Goal: Obtain resource: Download file/media

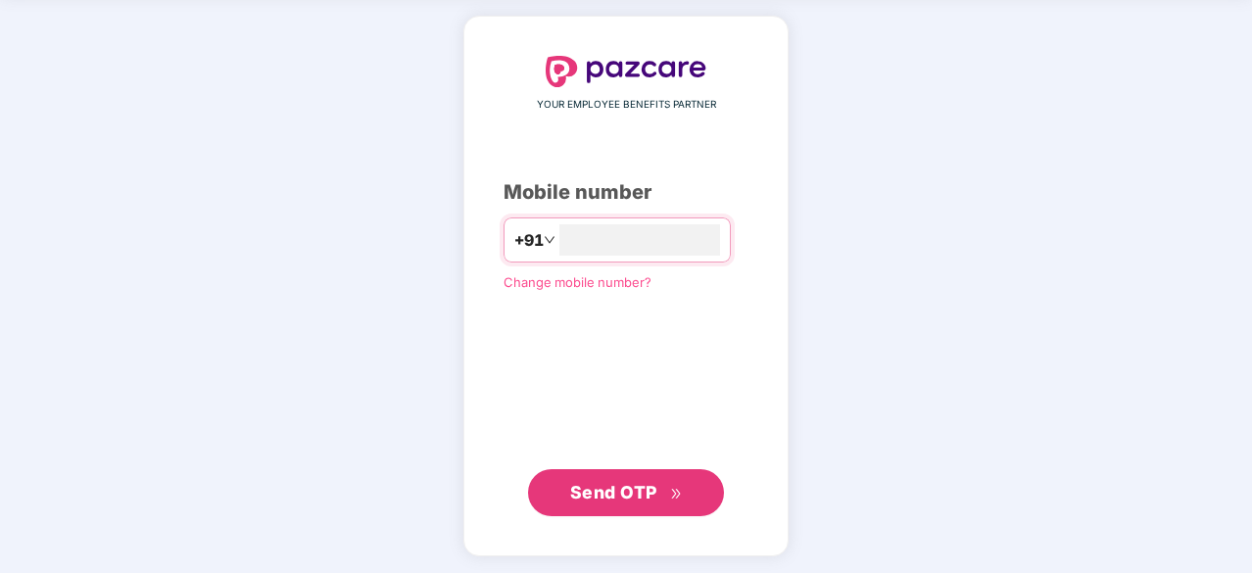
type input "**********"
click at [619, 488] on span "Send OTP" at bounding box center [613, 493] width 87 height 21
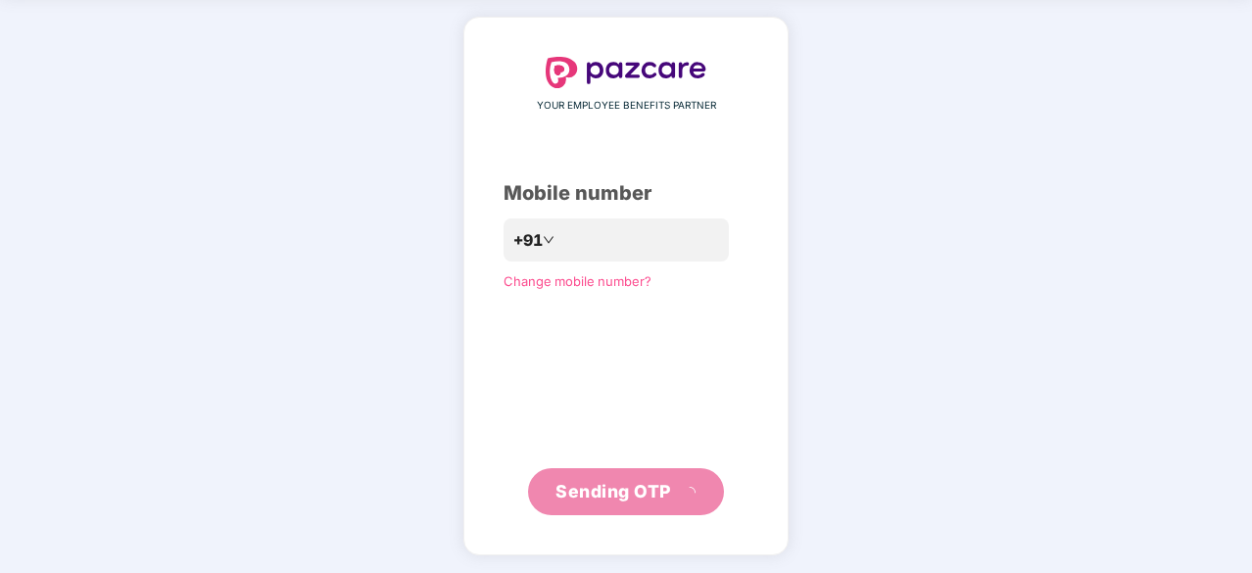
scroll to position [65, 0]
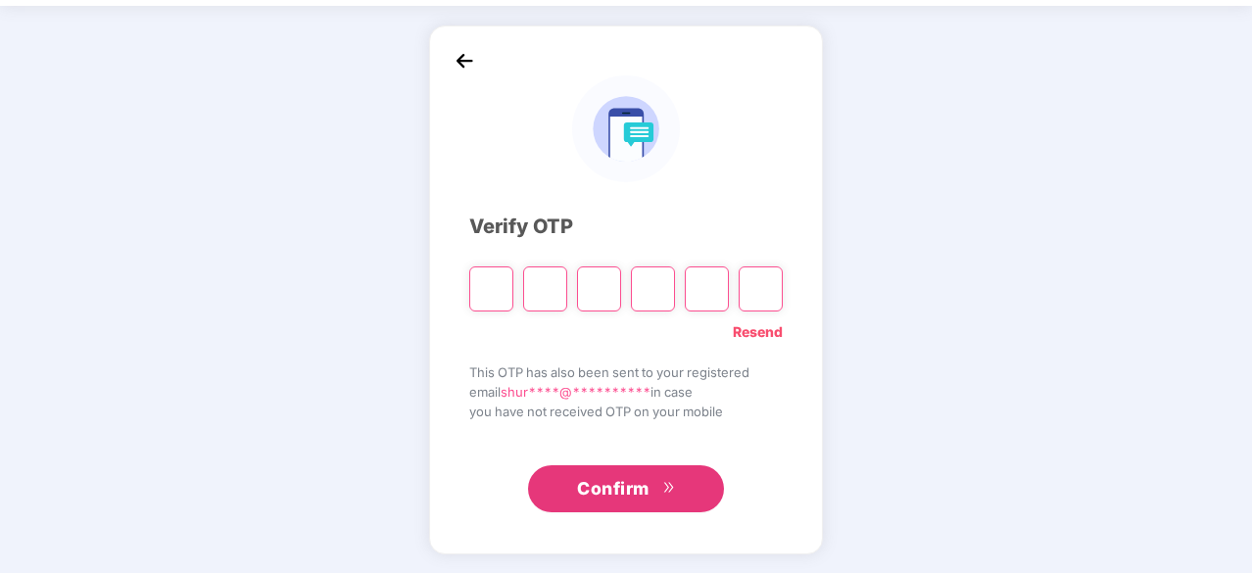
click at [641, 448] on div "**********" at bounding box center [625, 289] width 313 height 447
click at [498, 284] on input "Please enter verification code. Digit 1" at bounding box center [491, 288] width 44 height 45
type input "*"
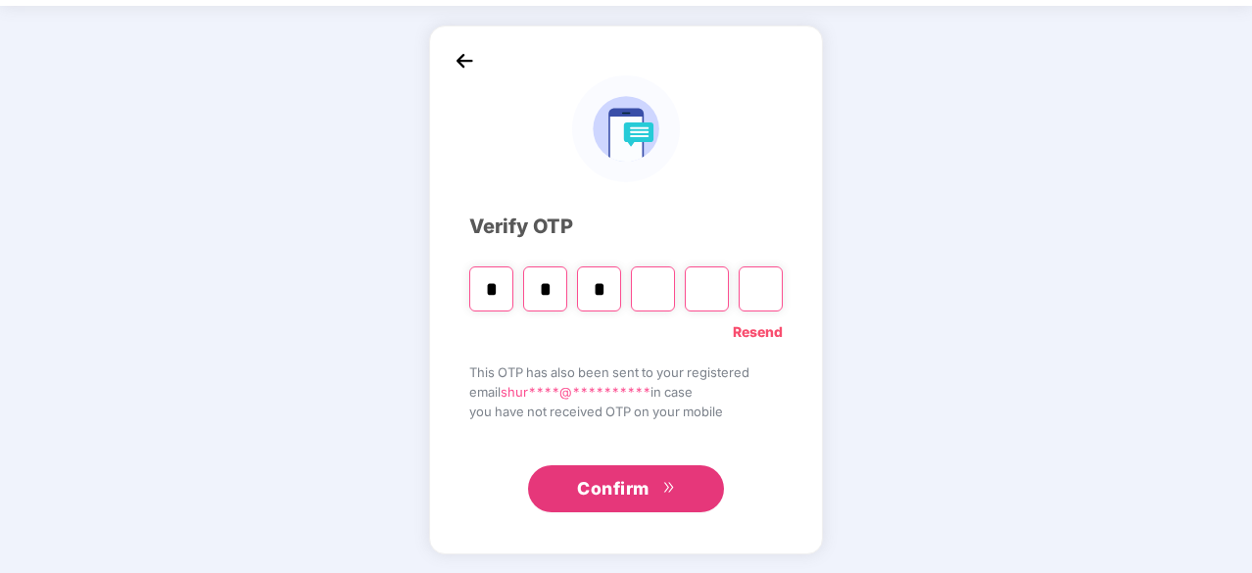
type input "*"
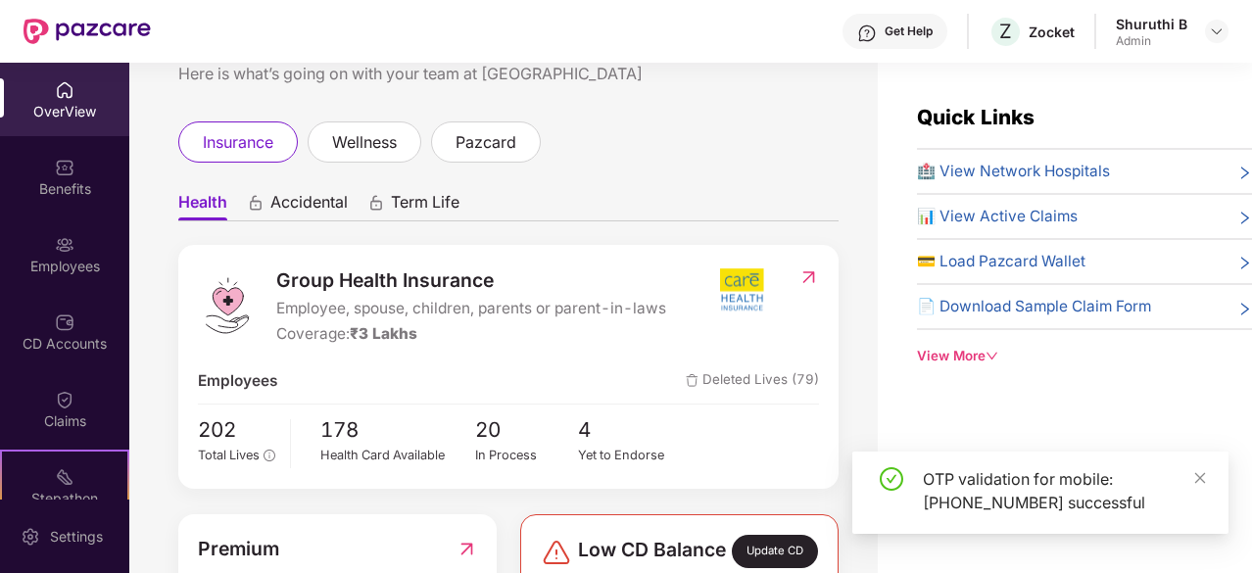
scroll to position [73, 0]
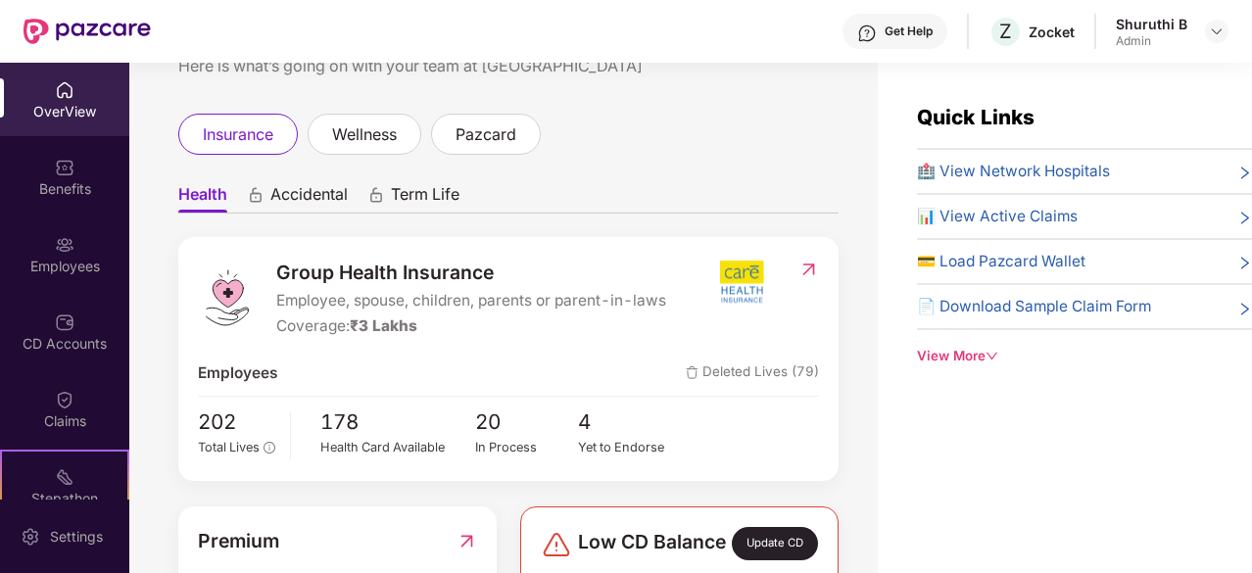
click at [809, 269] on img at bounding box center [808, 270] width 21 height 20
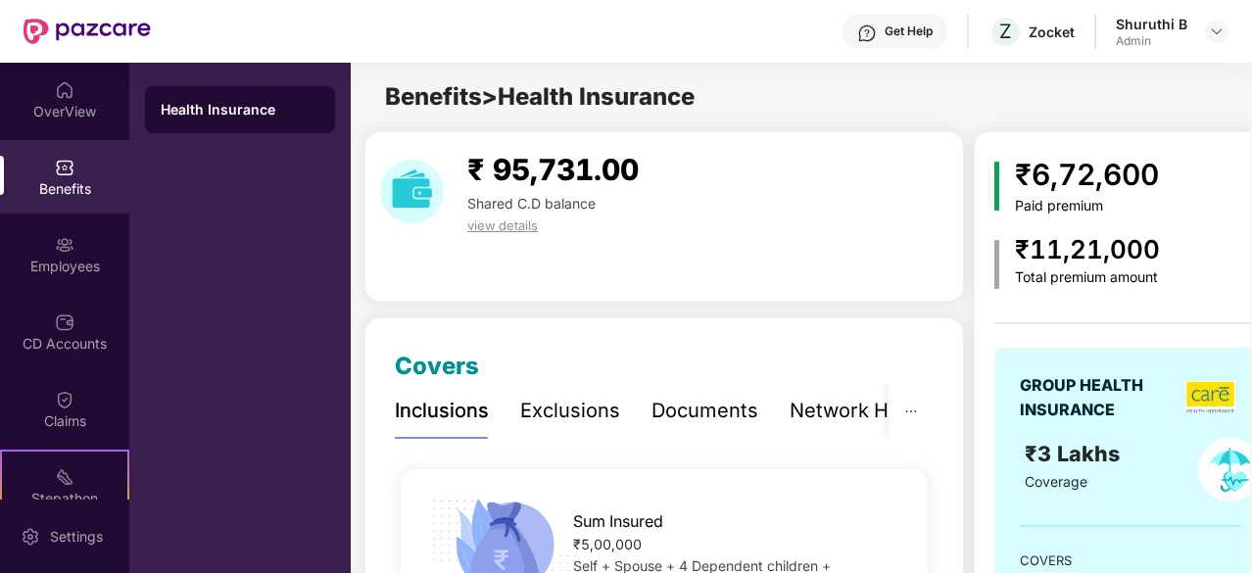
click at [688, 406] on div "Documents" at bounding box center [704, 411] width 107 height 30
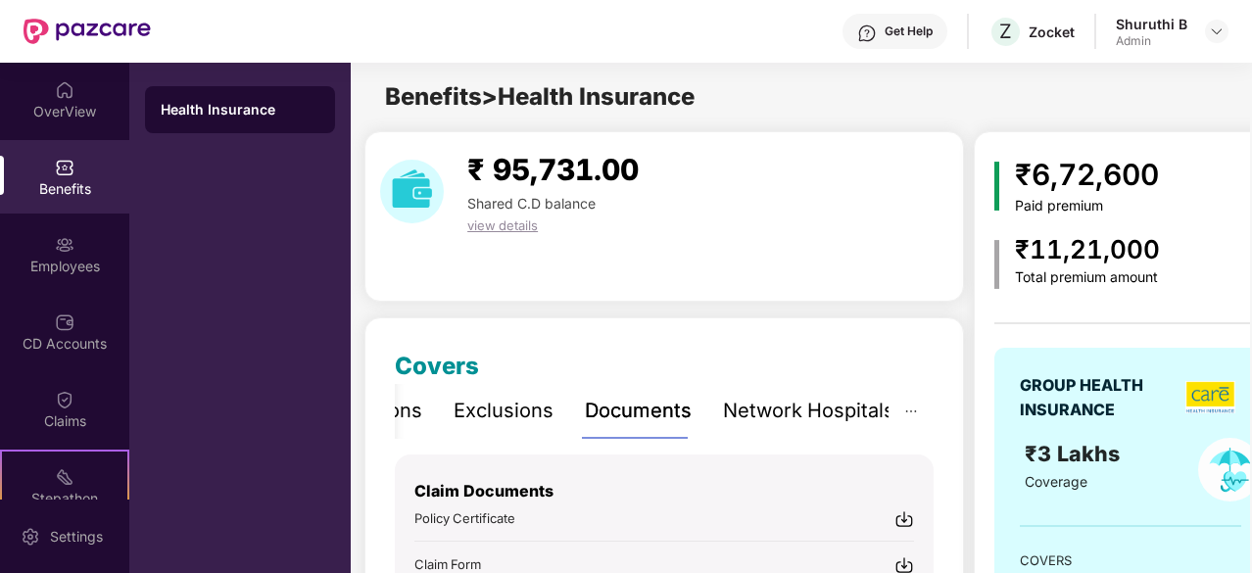
scroll to position [227, 0]
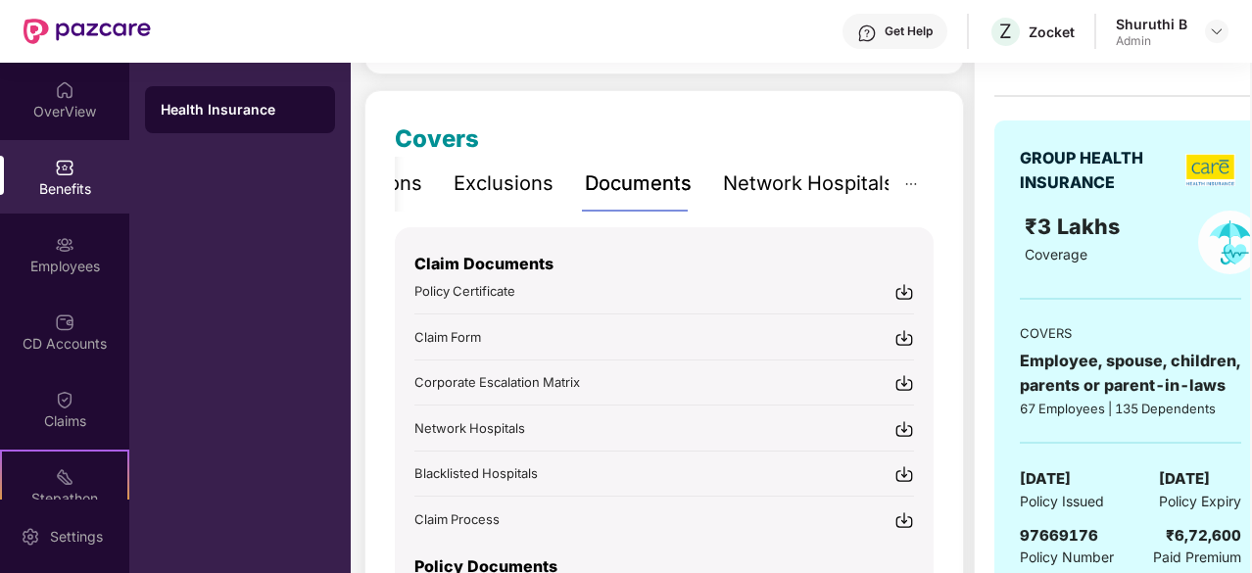
click at [907, 298] on img at bounding box center [904, 292] width 20 height 20
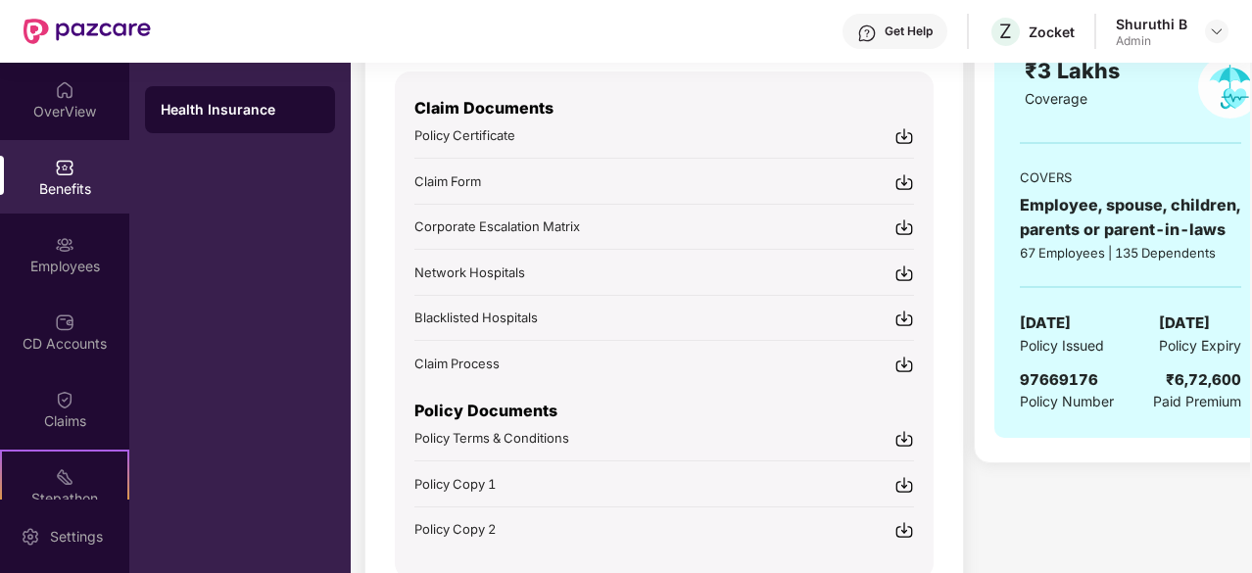
scroll to position [474, 0]
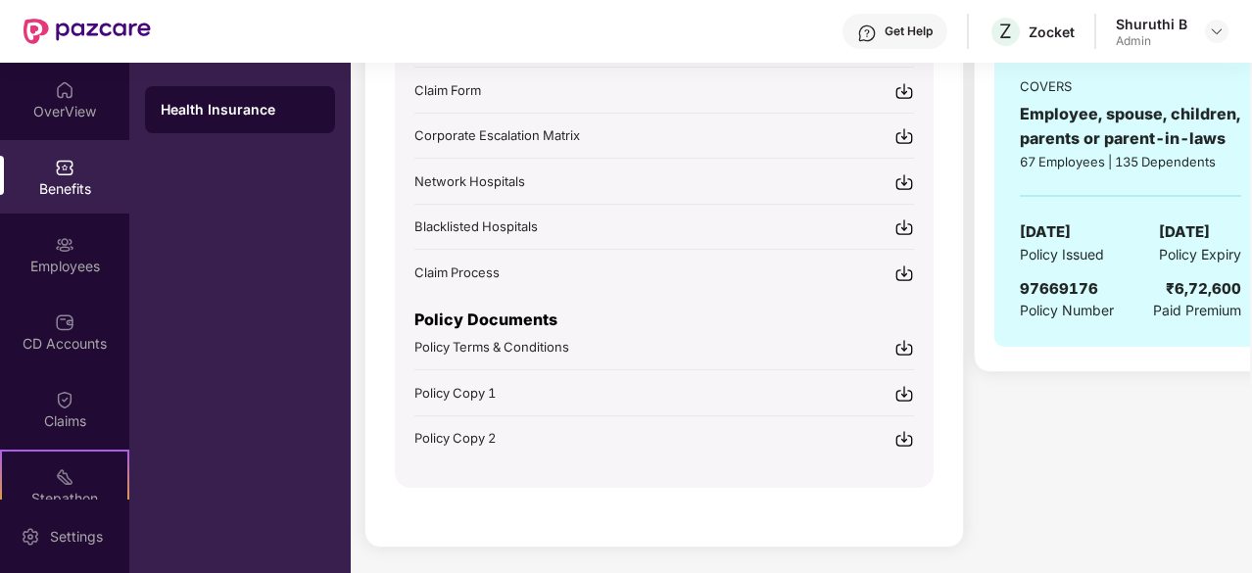
click at [903, 350] on img at bounding box center [904, 348] width 20 height 20
click at [899, 391] on img at bounding box center [904, 394] width 20 height 20
click at [901, 435] on img at bounding box center [904, 439] width 20 height 20
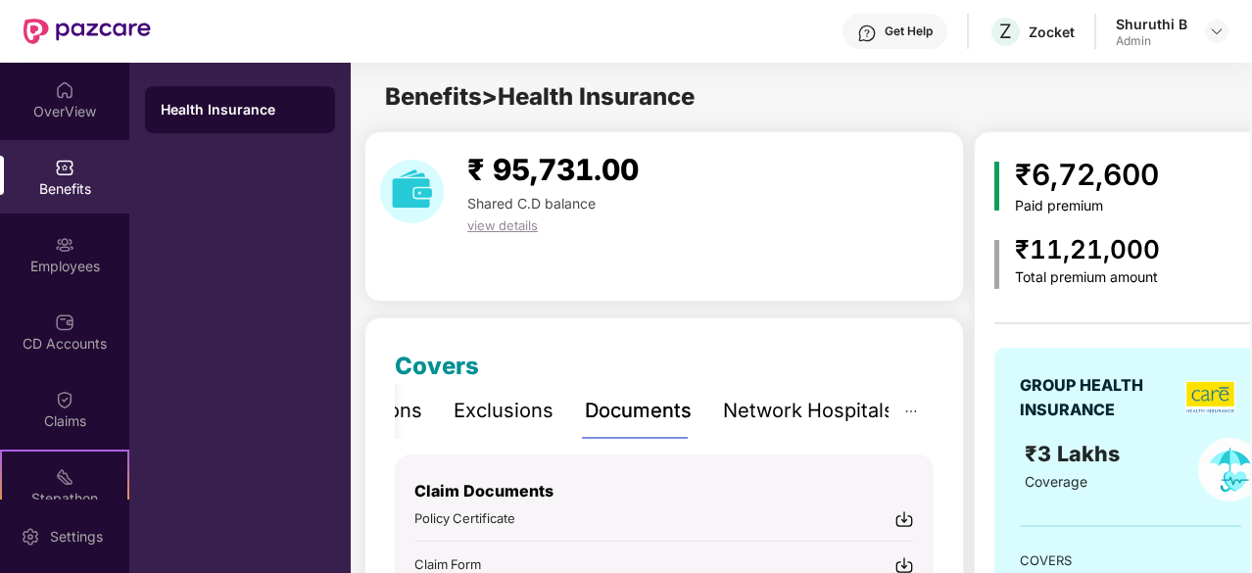
scroll to position [15, 0]
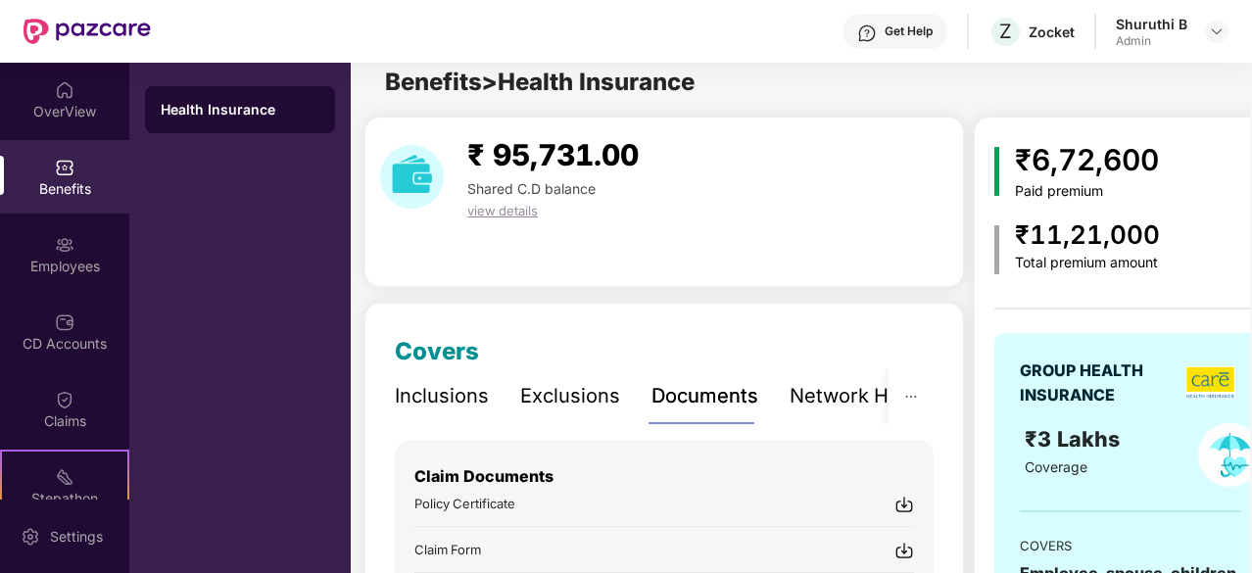
click at [523, 207] on span "view details" at bounding box center [502, 211] width 71 height 16
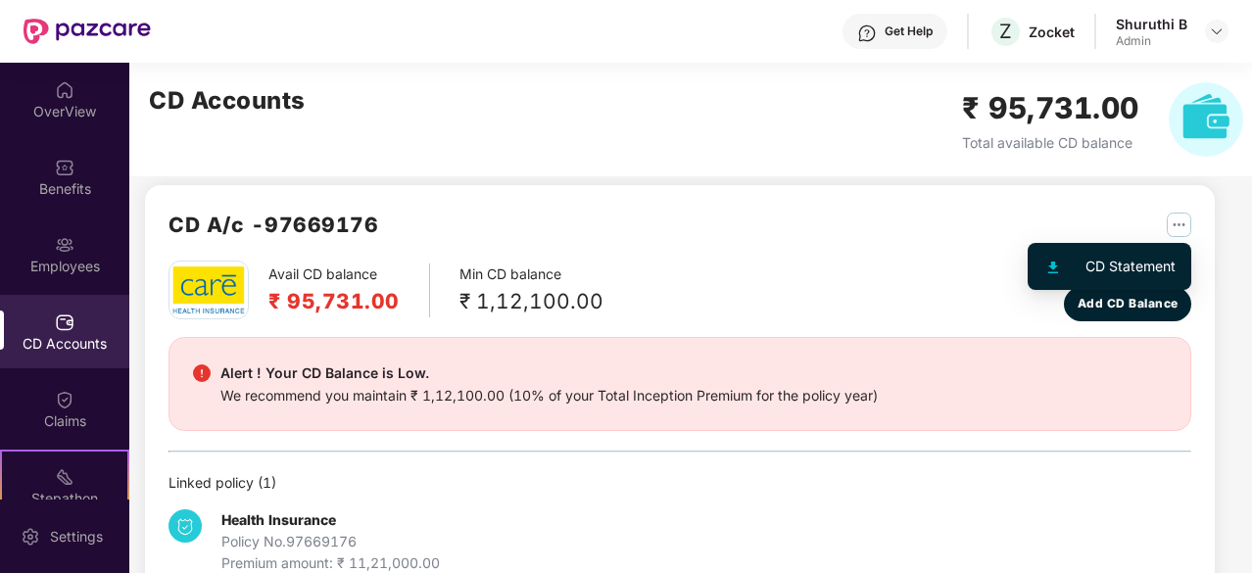
click at [1180, 222] on img "button" at bounding box center [1178, 225] width 24 height 24
click at [1147, 266] on div "CD Statement" at bounding box center [1130, 267] width 90 height 22
